Goal: Check status: Check status

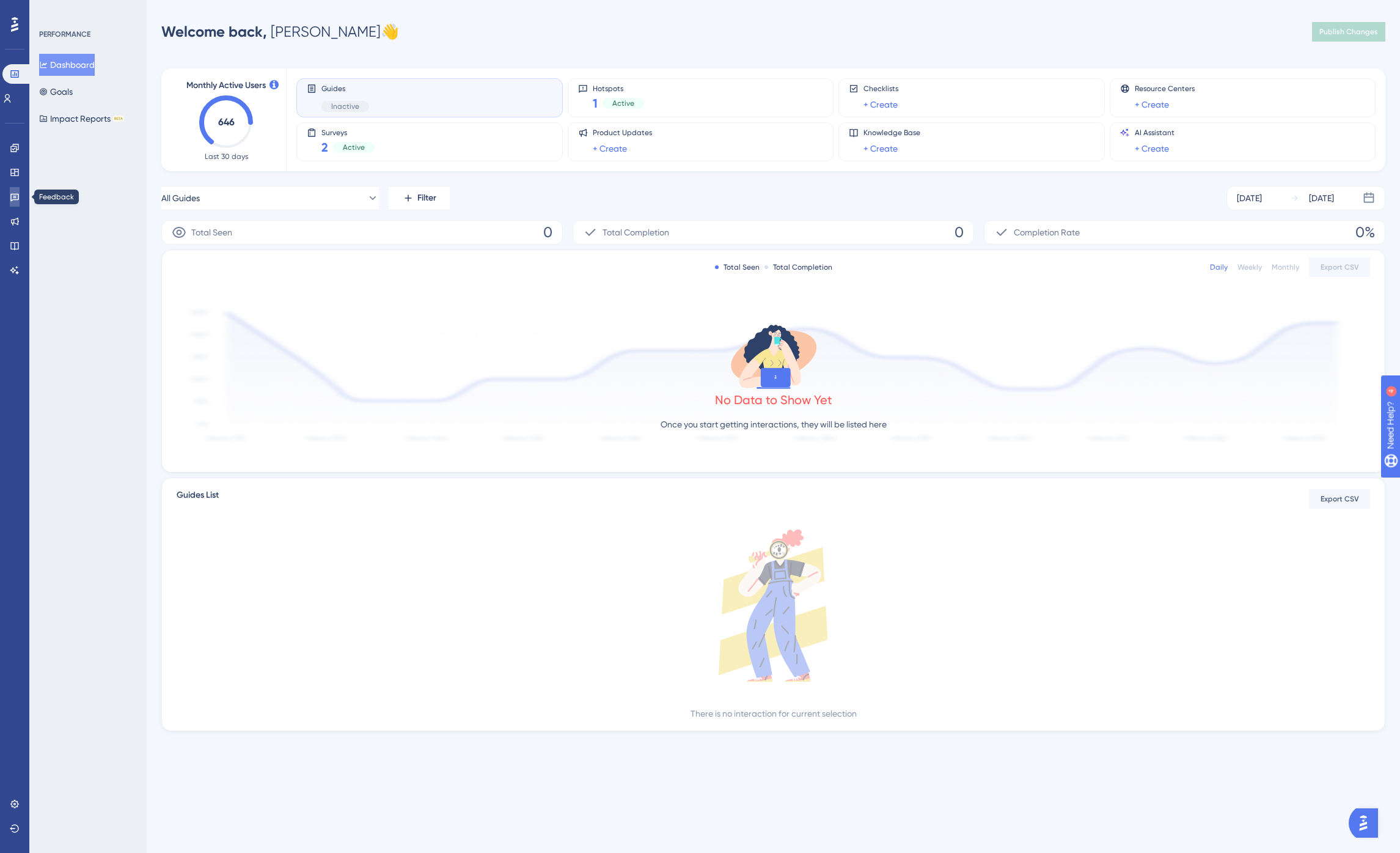
click at [16, 200] on icon at bounding box center [15, 197] width 10 height 10
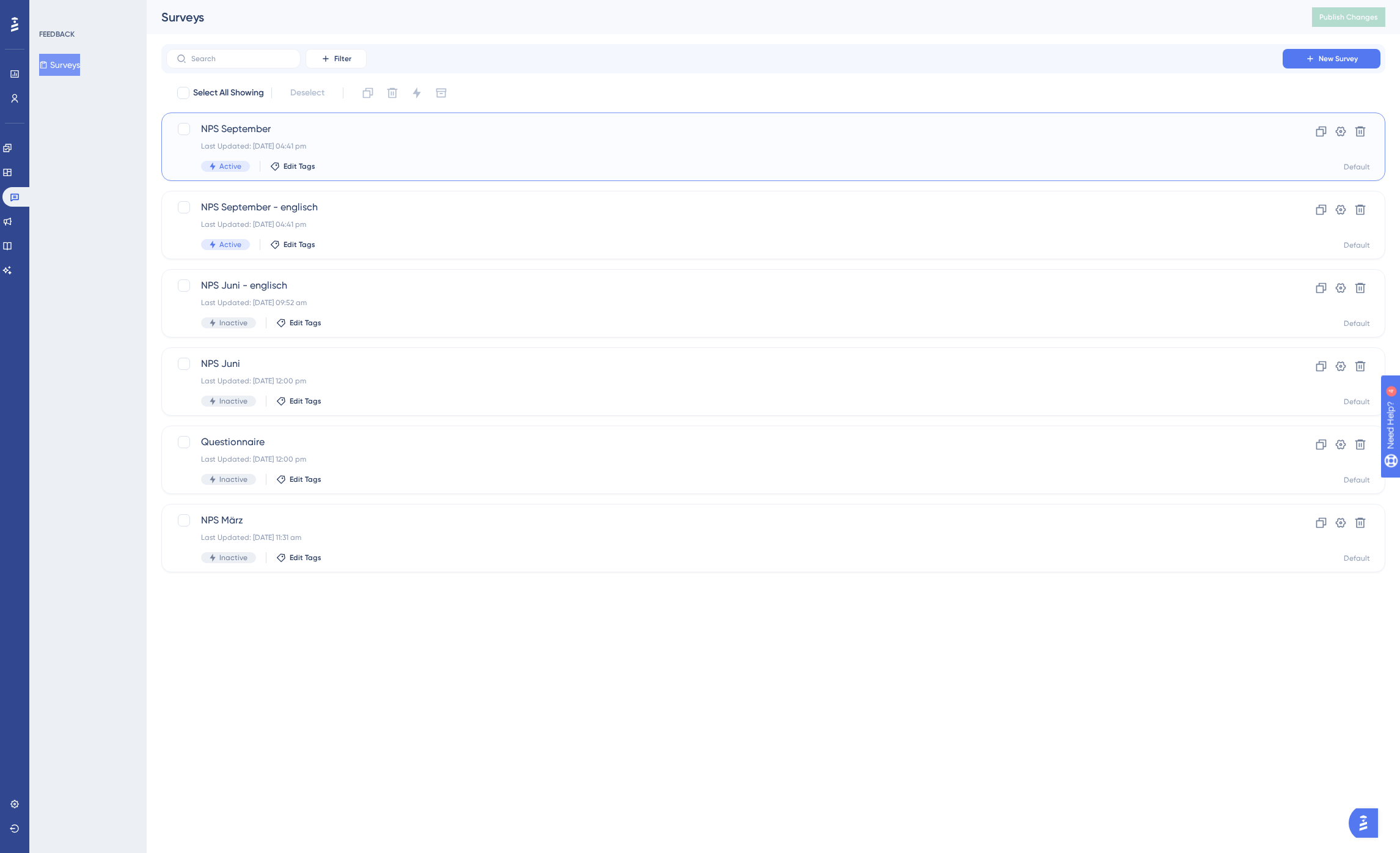
click at [264, 130] on span "NPS September" at bounding box center [725, 129] width 1046 height 15
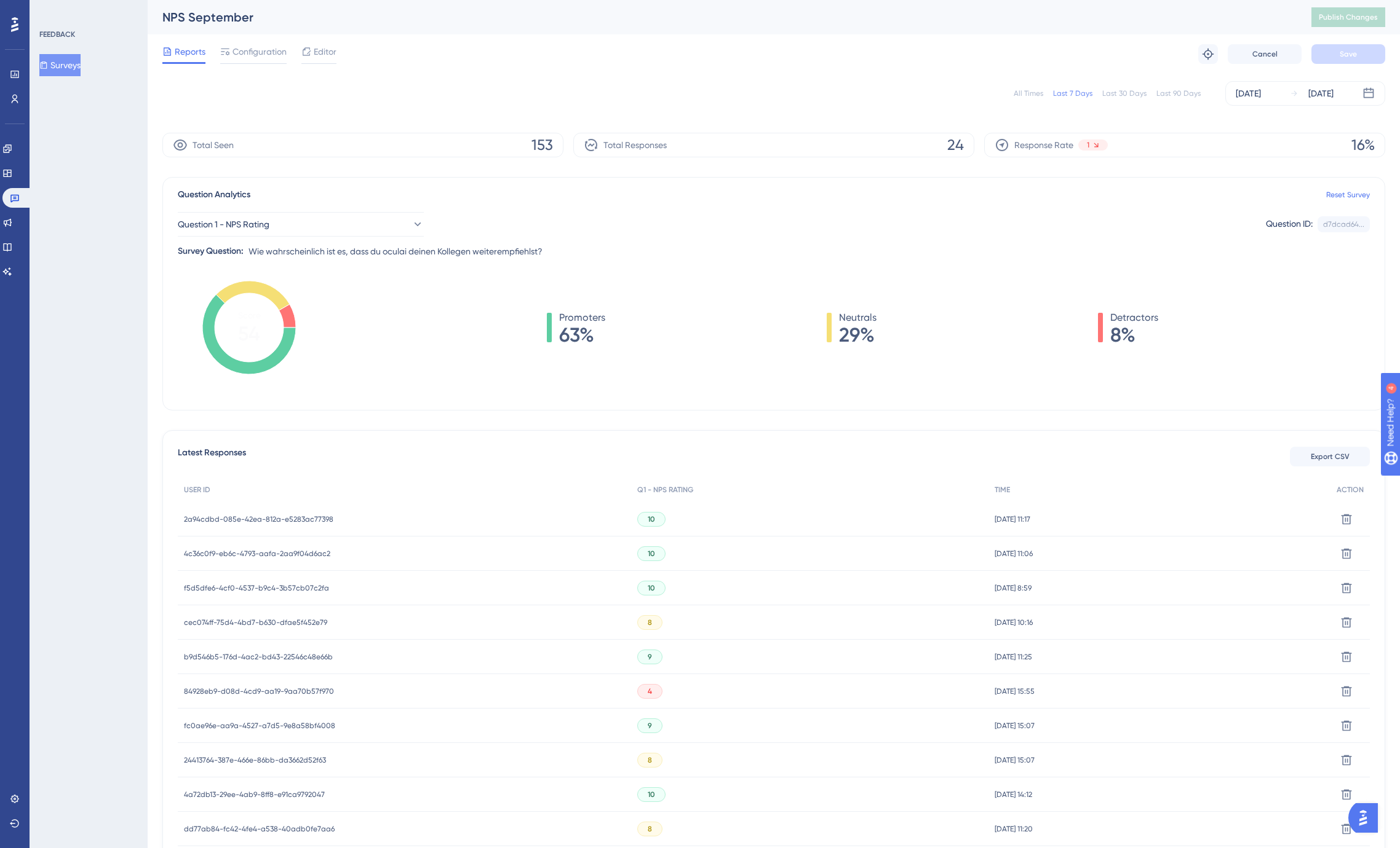
click at [292, 587] on span "f5d5dfe6-4cf0-4537-b9c4-3b57cb07c2fa" at bounding box center [256, 589] width 145 height 10
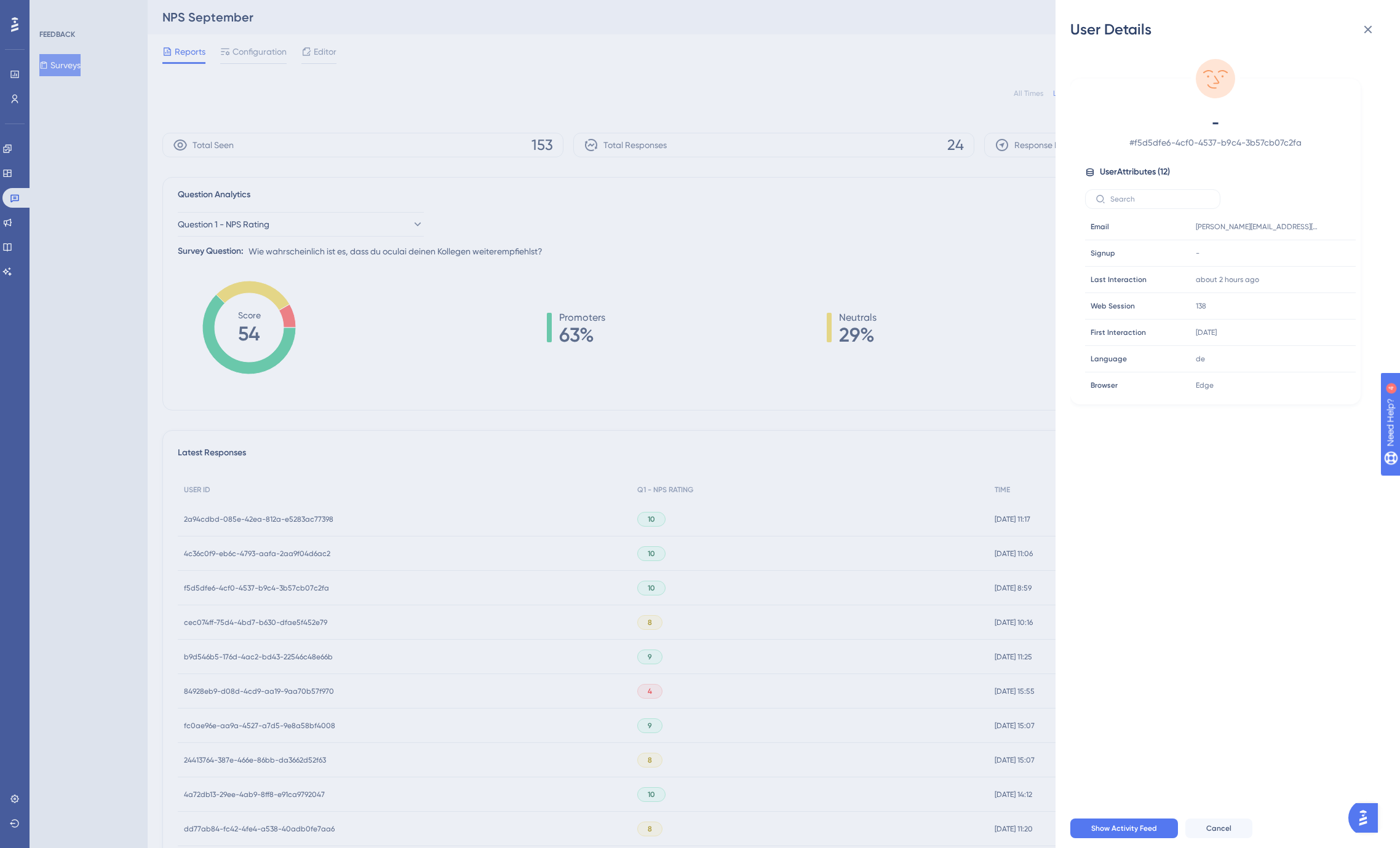
click at [292, 587] on div "User Details - # f5d5dfe6-4cf0-4537-b9c4-3b57cb07c2fa User Attributes ( 12 ) Em…" at bounding box center [700, 424] width 1400 height 848
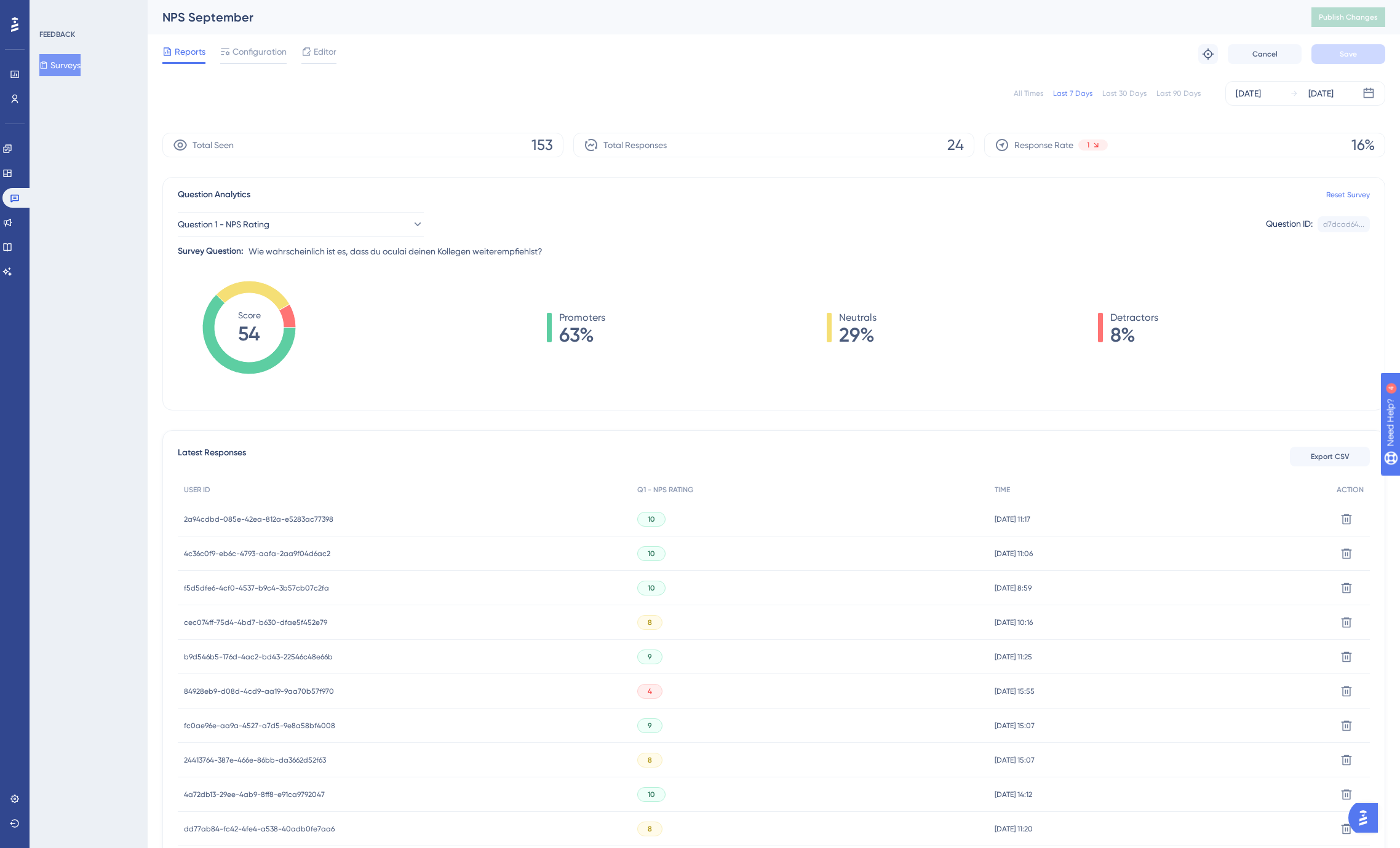
click at [281, 624] on span "cec074ff-75d4-4bd7-b630-dfae5f452e79" at bounding box center [255, 623] width 143 height 10
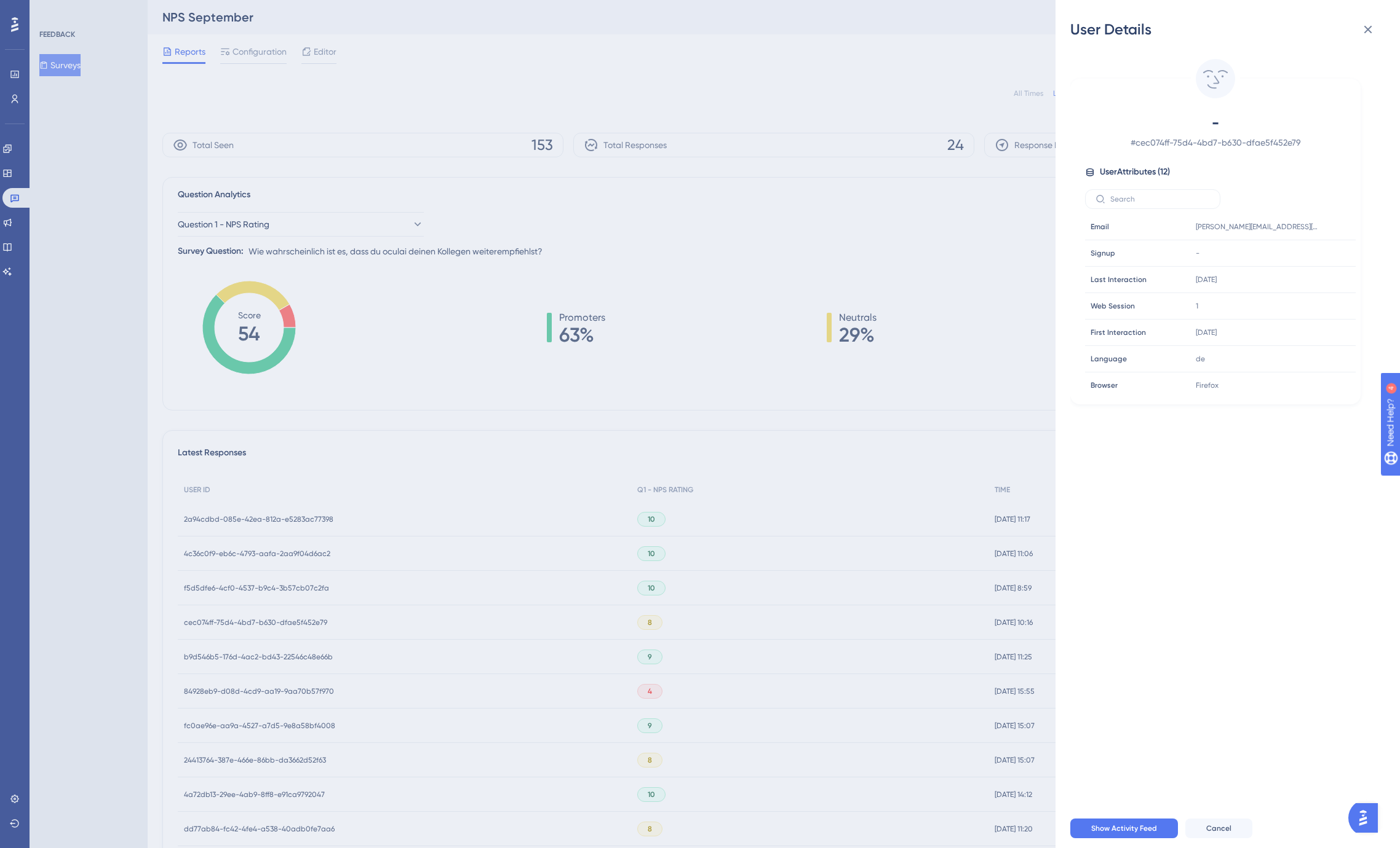
click at [282, 624] on div "User Details - # cec074ff-75d4-4bd7-b630-dfae5f452e79 User Attributes ( 12 ) Em…" at bounding box center [700, 424] width 1400 height 848
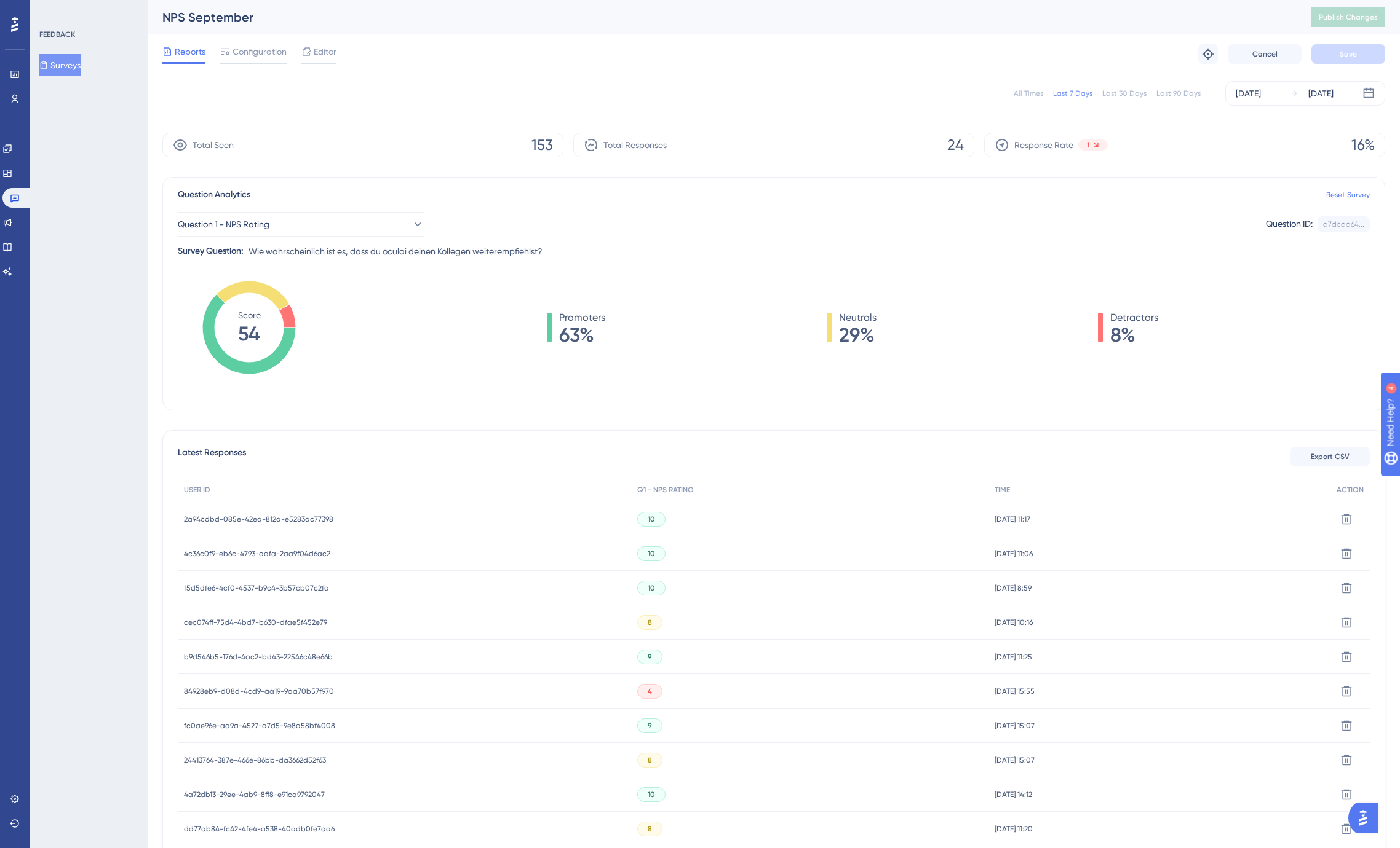
click at [283, 554] on span "4c36c0f9-eb6c-4793-aafa-2aa9f04d6ac2" at bounding box center [257, 554] width 146 height 10
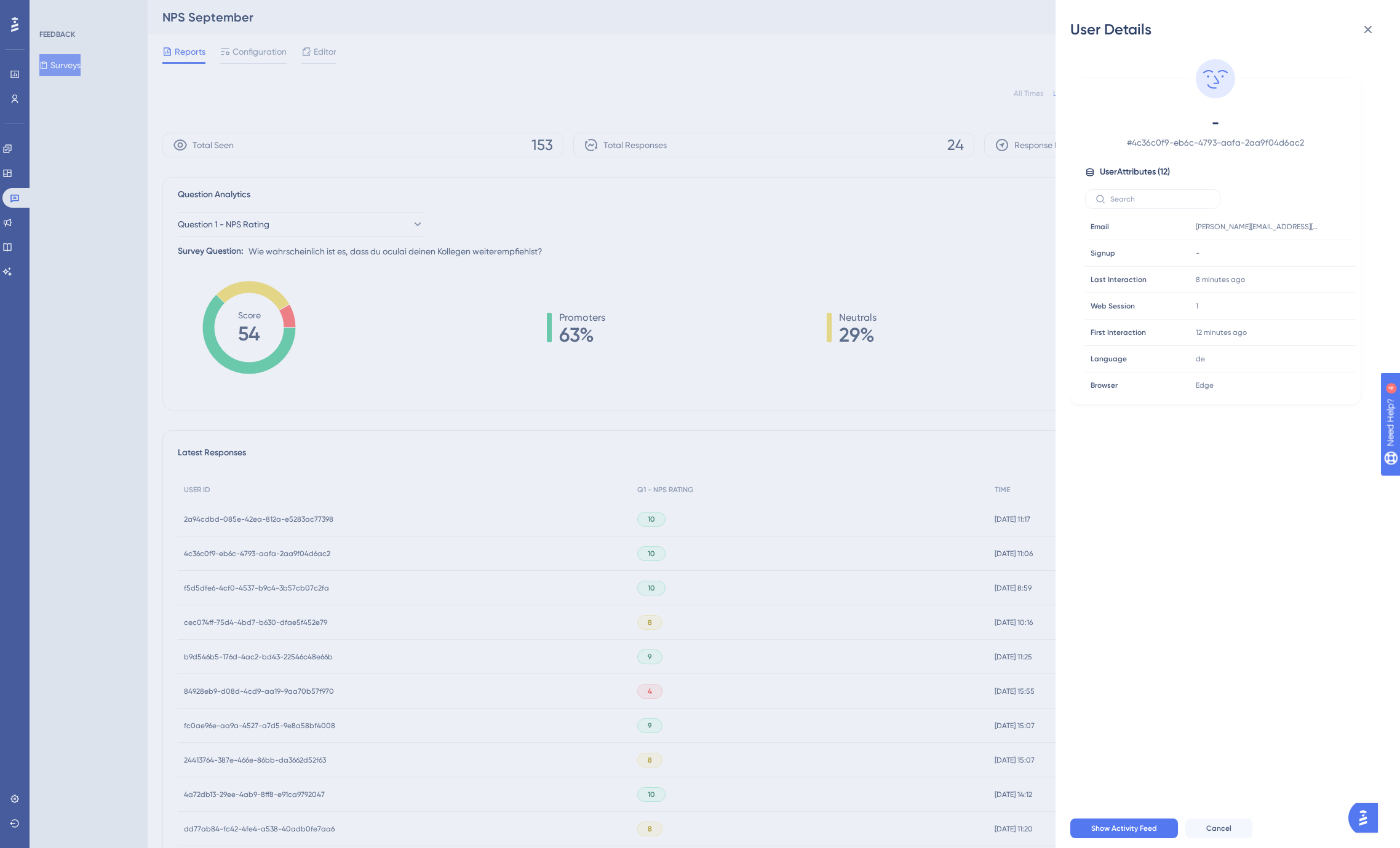
click at [283, 554] on div "User Details - # 4c36c0f9-eb6c-4793-aafa-2aa9f04d6ac2 User Attributes ( 12 ) Em…" at bounding box center [700, 424] width 1400 height 848
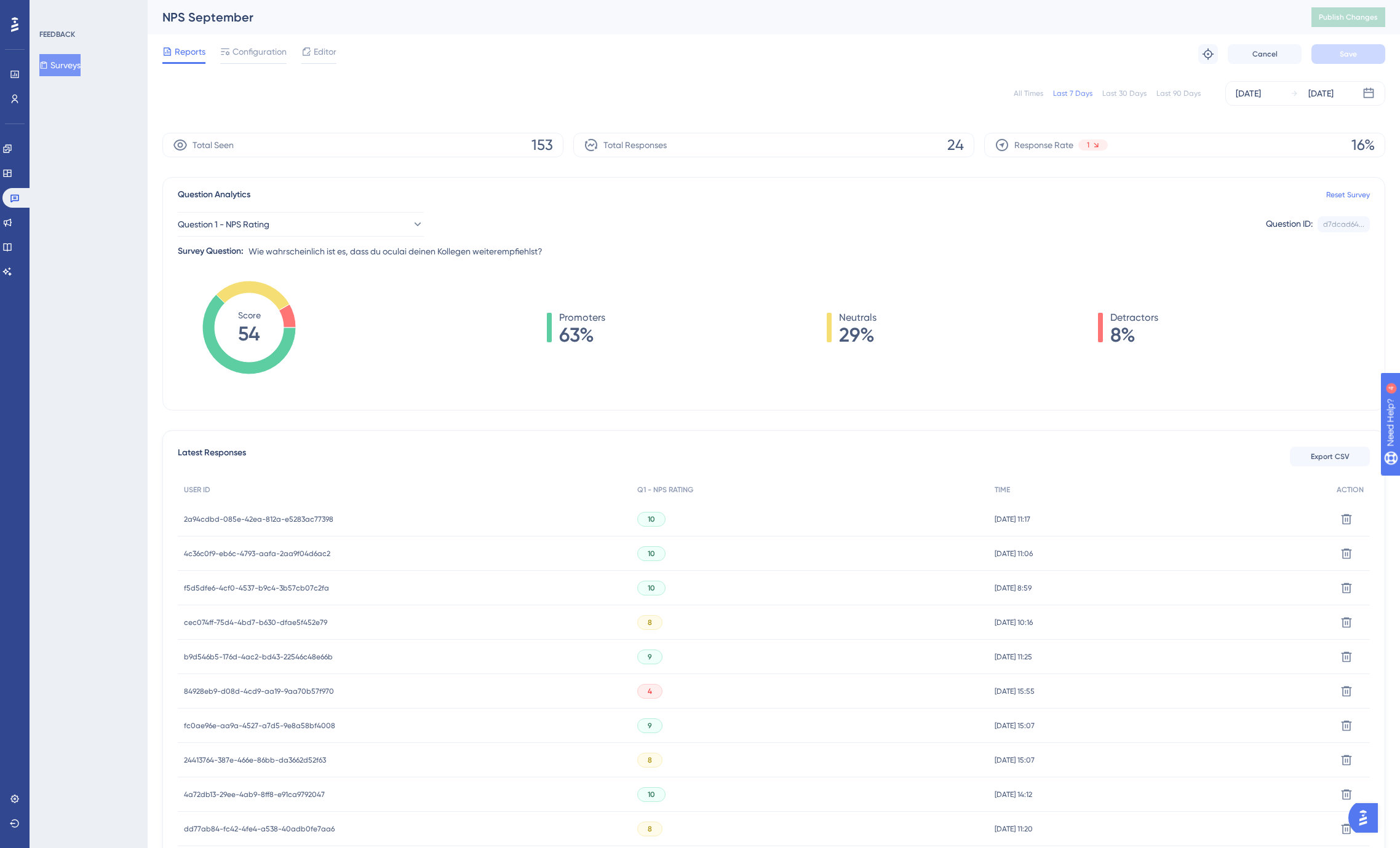
click at [281, 519] on span "2a94cdbd-085e-42ea-812a-e5283ac77398" at bounding box center [258, 520] width 149 height 10
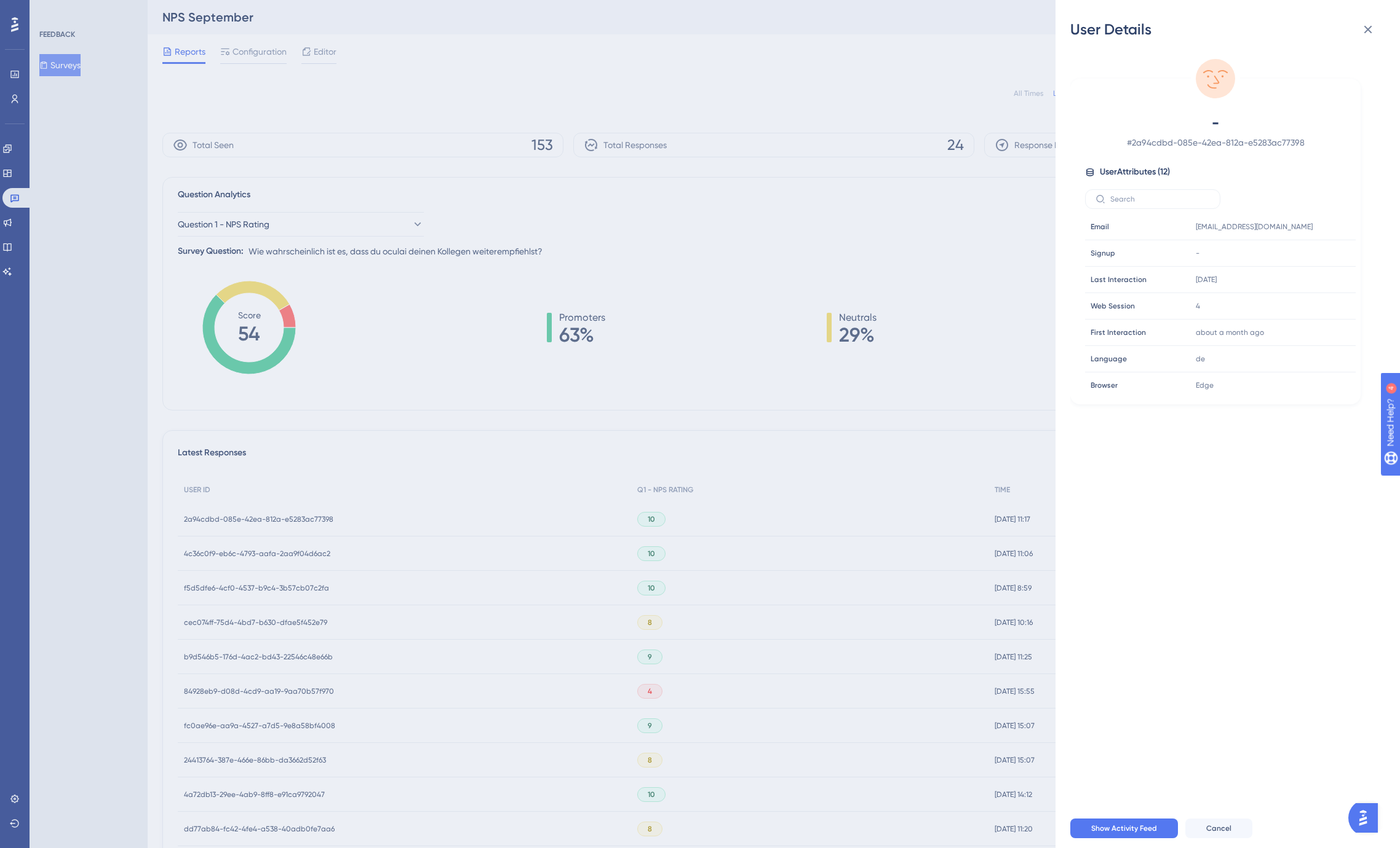
click at [281, 519] on div "User Details - # 2a94cdbd-085e-42ea-812a-e5283ac77398 User Attributes ( 12 ) Em…" at bounding box center [700, 424] width 1400 height 848
